Goal: Find specific page/section: Find specific page/section

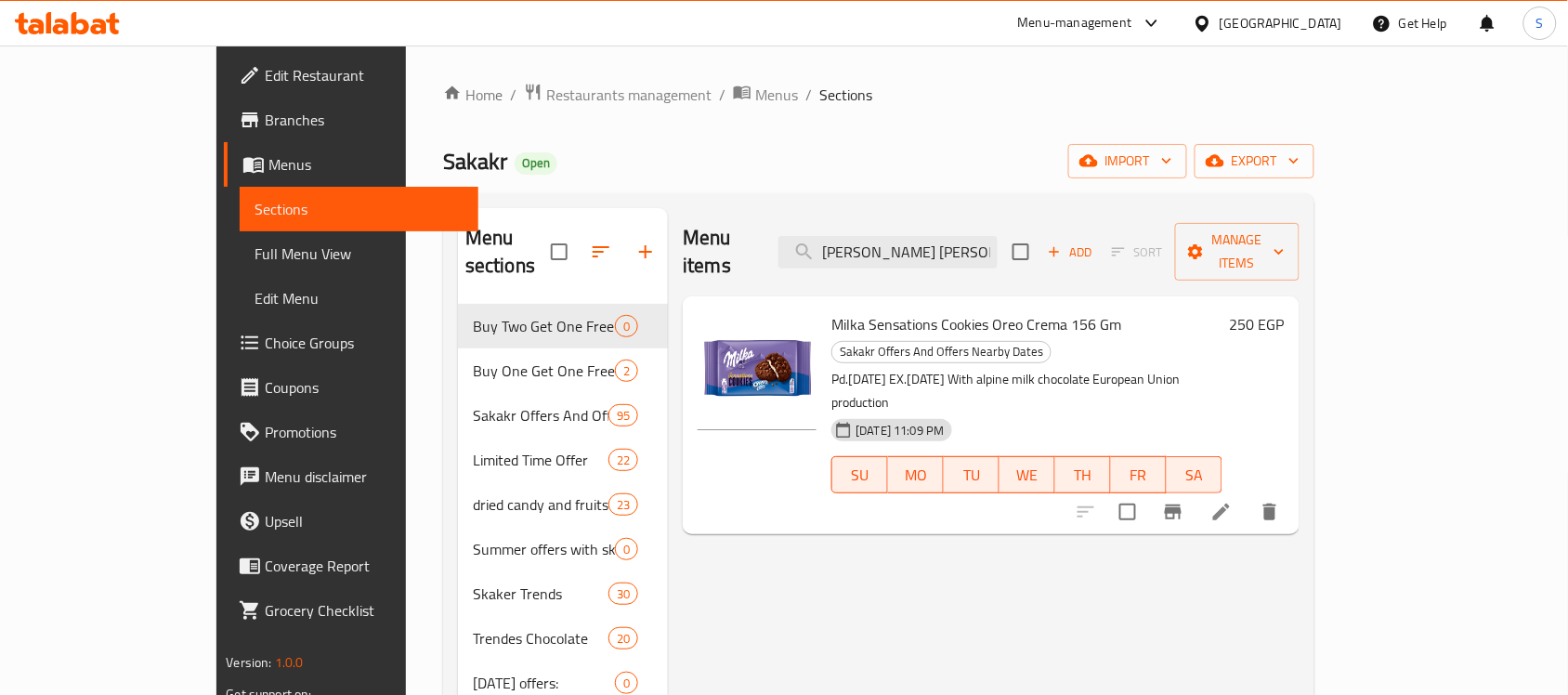
click at [547, 88] on span "Restaurants management" at bounding box center [629, 95] width 166 height 22
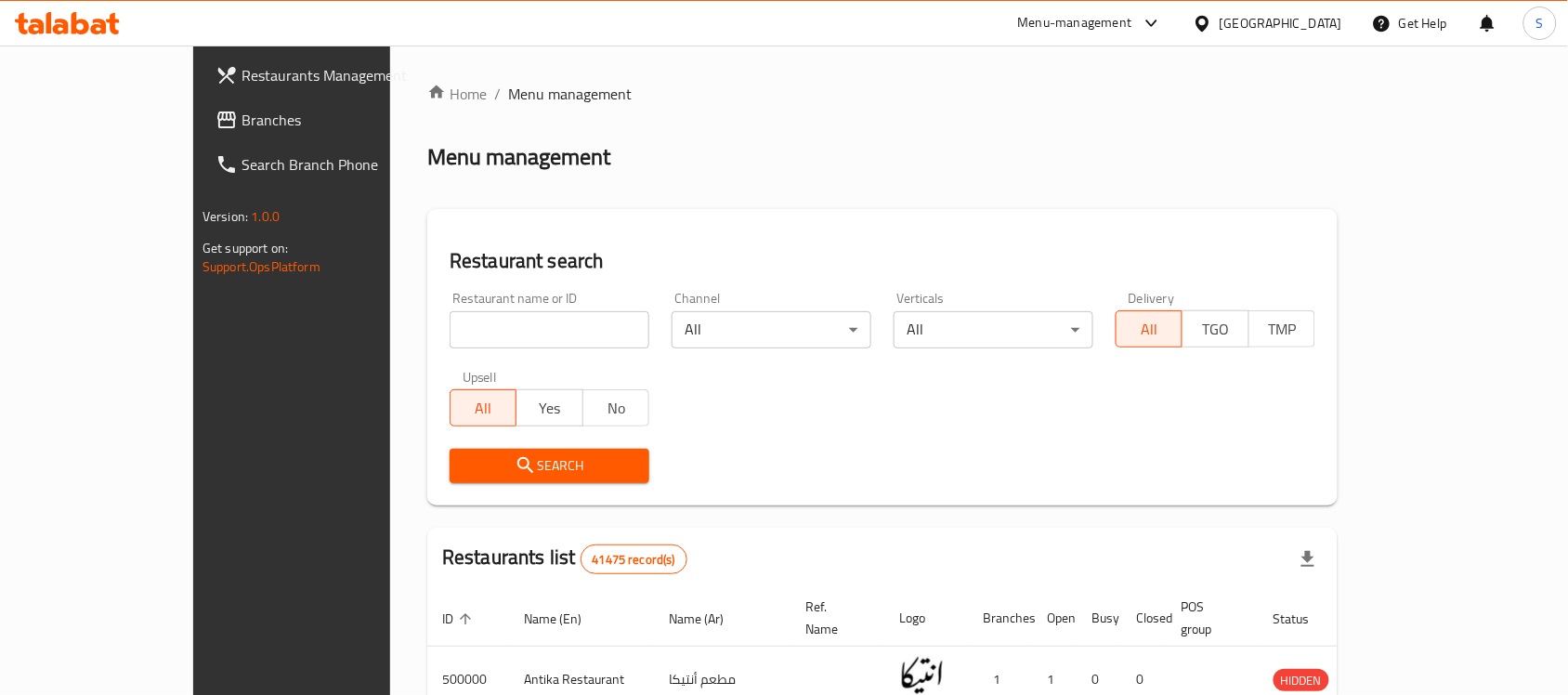
click at [241, 118] on span "Branches" at bounding box center [340, 120] width 198 height 22
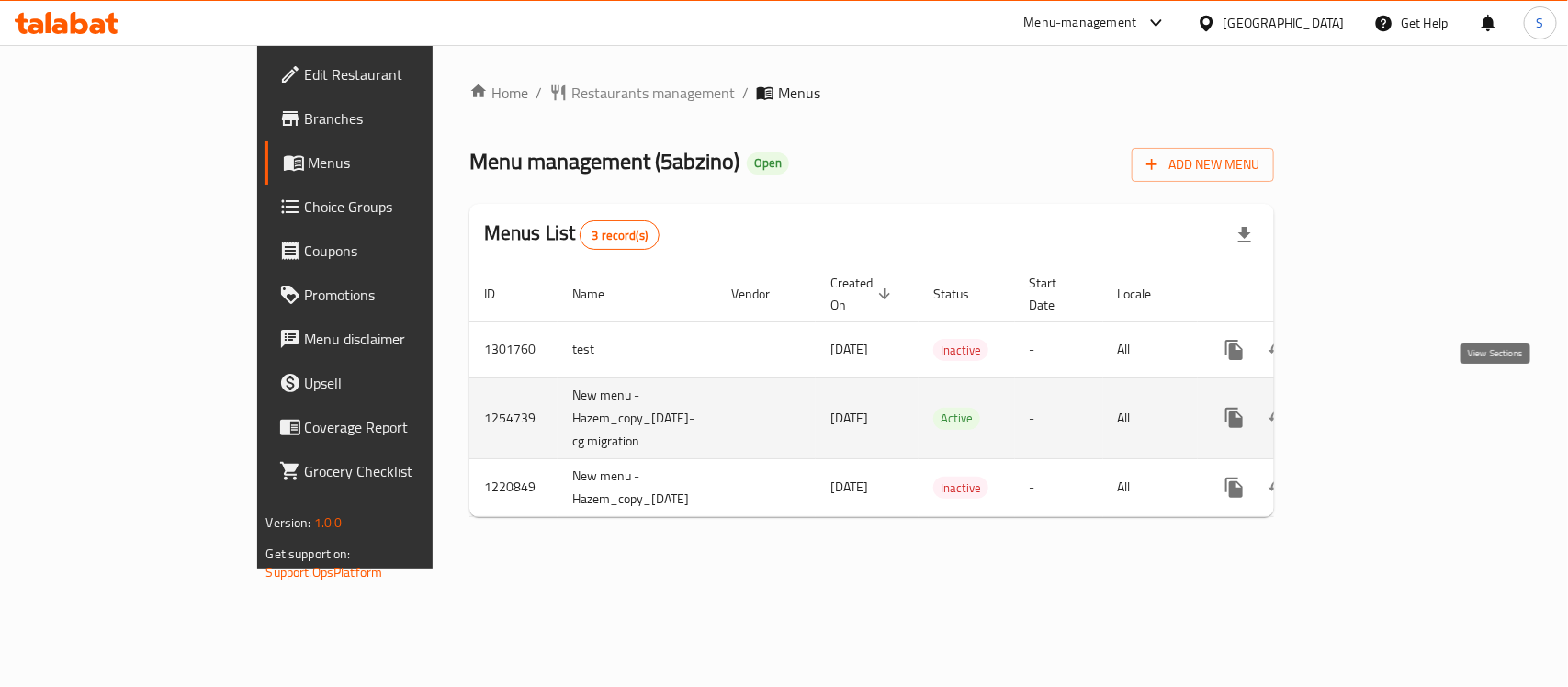
click at [1378, 407] on icon "enhanced table" at bounding box center [1367, 418] width 22 height 22
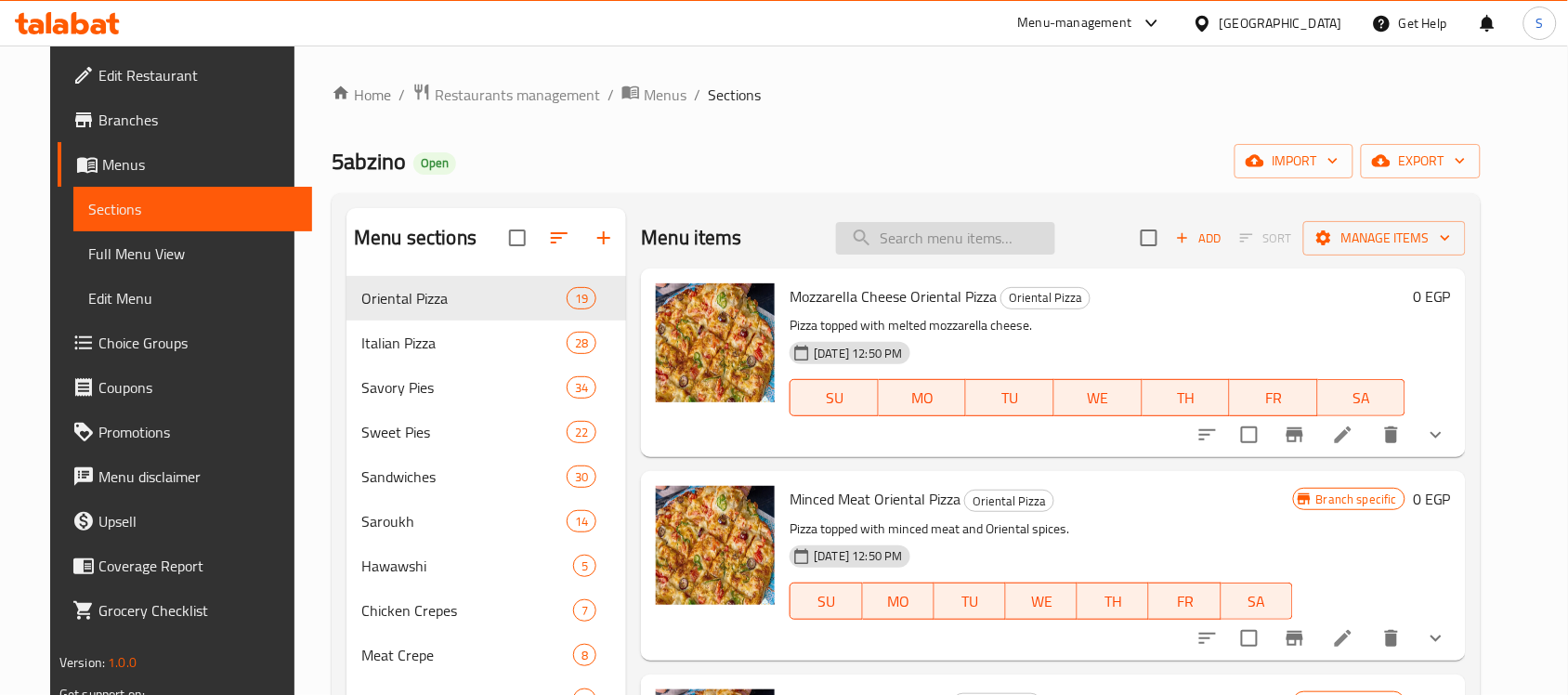
click at [927, 243] on input "search" at bounding box center [946, 238] width 219 height 33
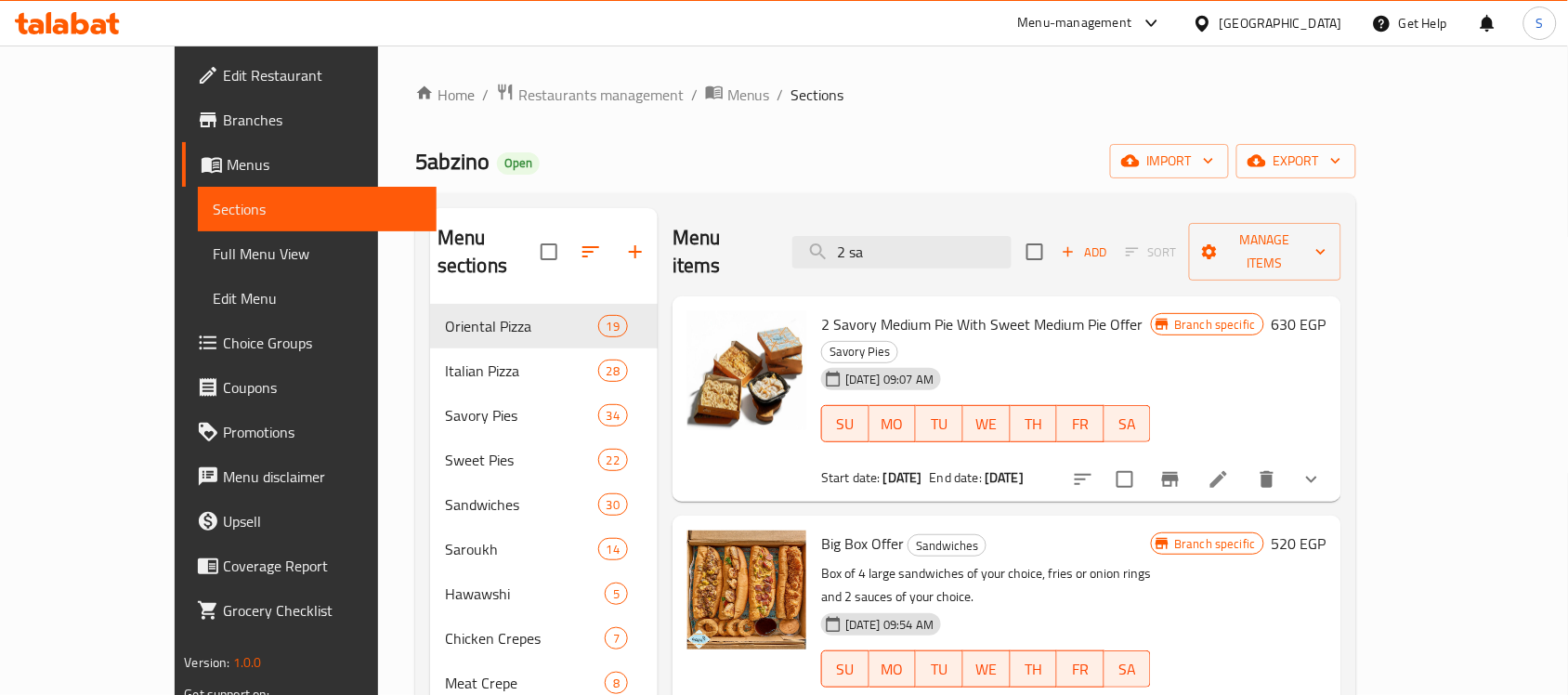
type input "2 sa"
click at [223, 118] on span "Branches" at bounding box center [322, 120] width 198 height 22
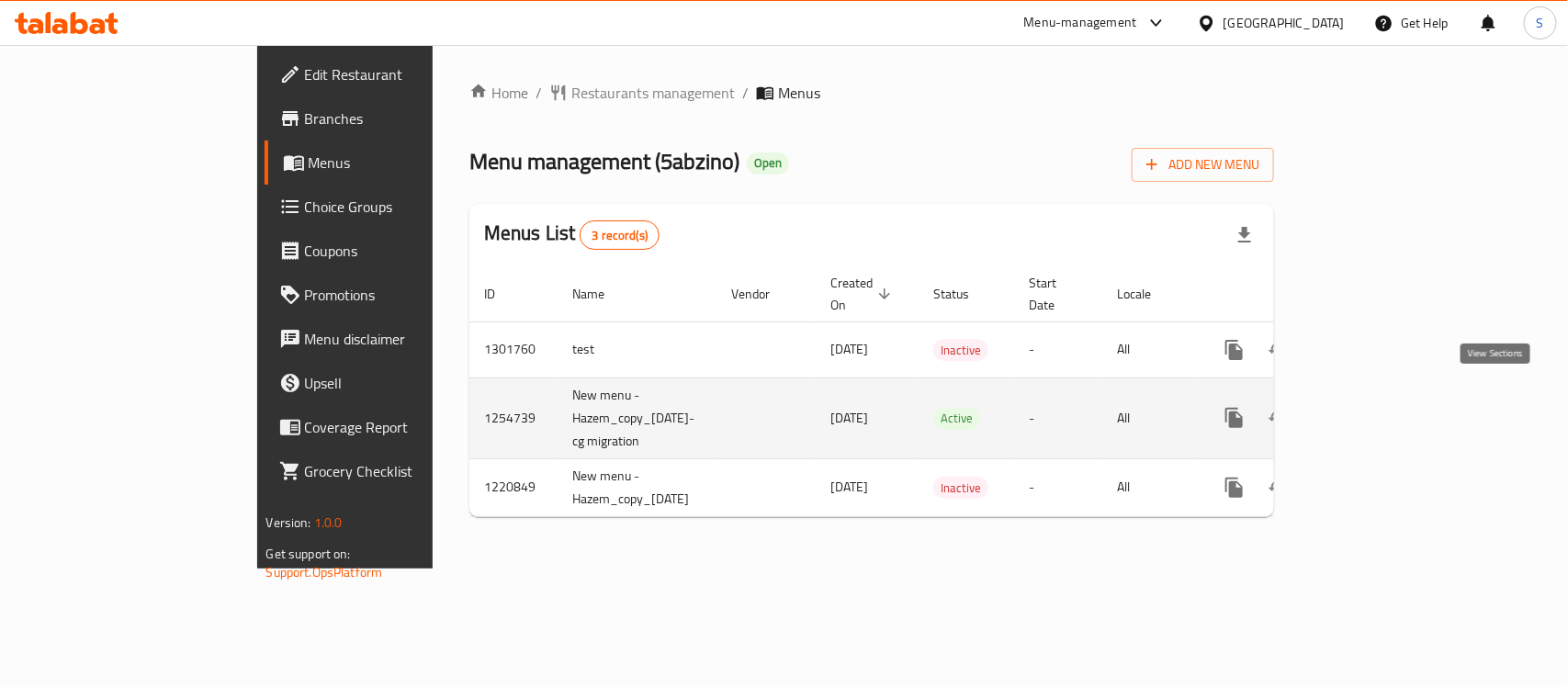
click at [1378, 407] on icon "enhanced table" at bounding box center [1367, 418] width 22 height 22
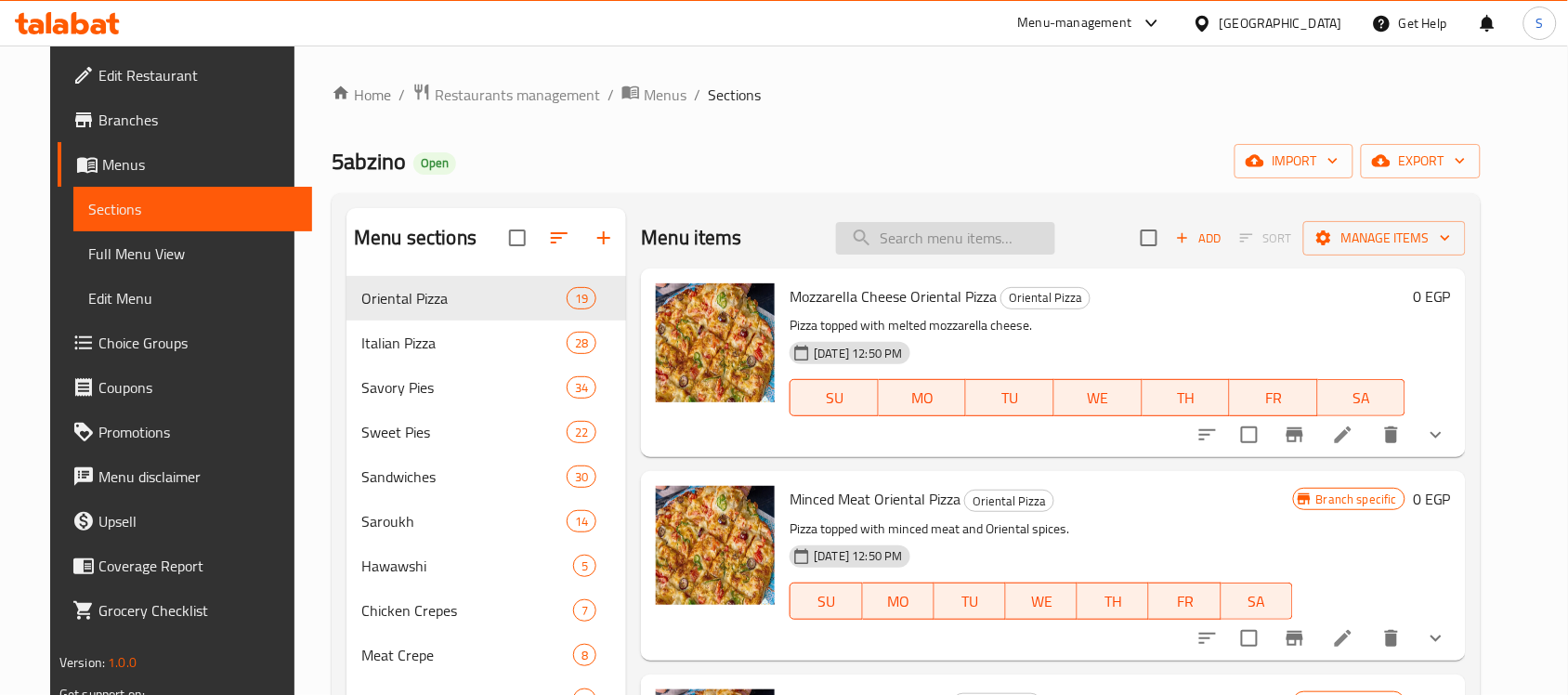
click at [908, 236] on input "search" at bounding box center [946, 238] width 219 height 33
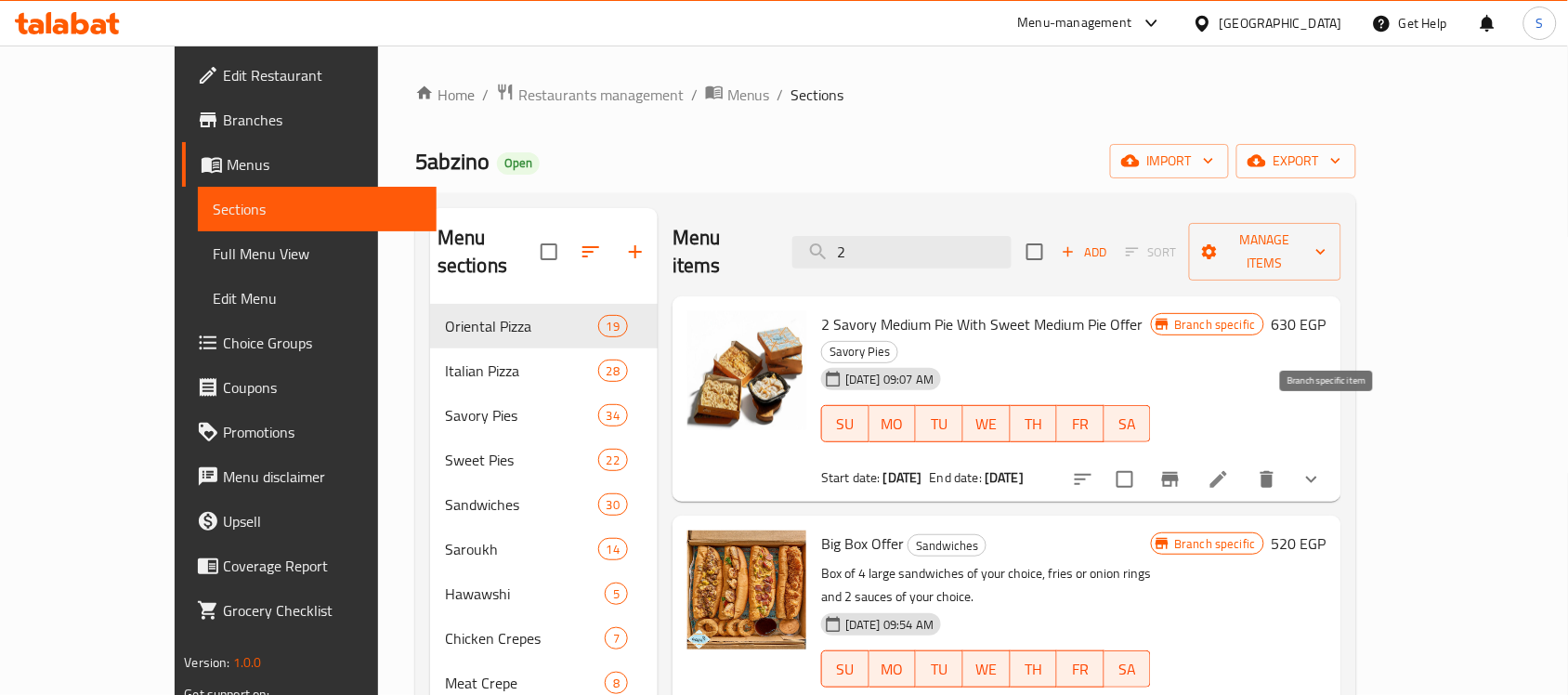
type input "2"
click at [1179, 472] on icon "Branch-specific-item" at bounding box center [1170, 479] width 17 height 15
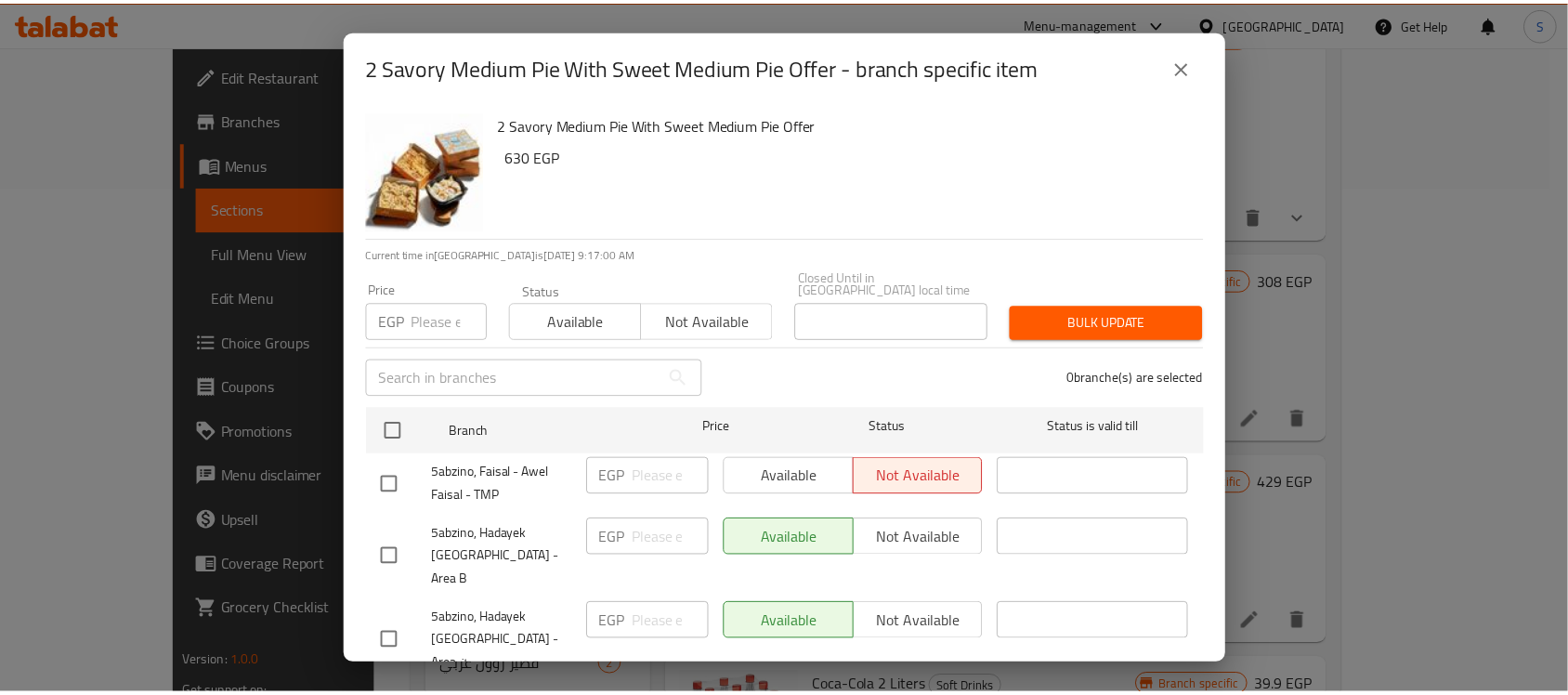
scroll to position [79, 0]
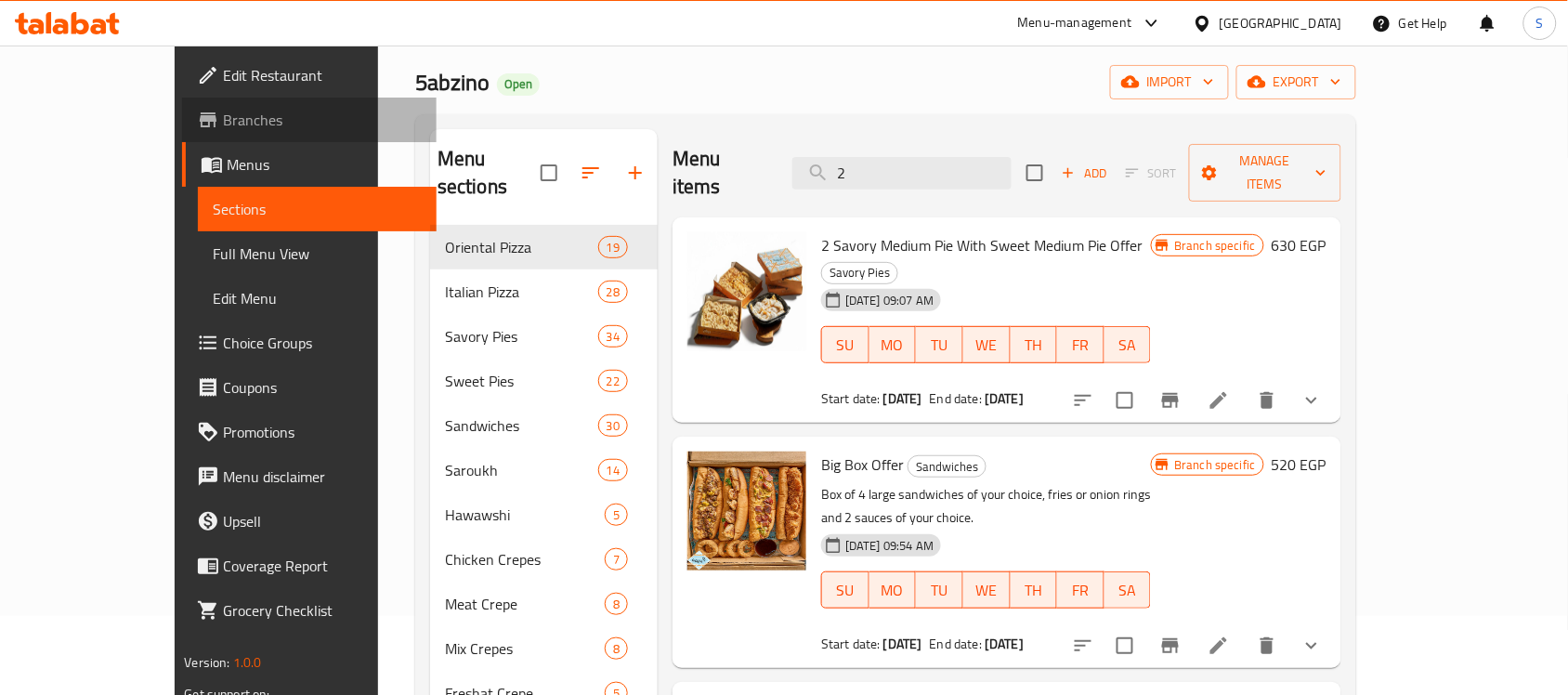
click at [183, 131] on link "Branches" at bounding box center [309, 120] width 254 height 45
